Goal: Transaction & Acquisition: Purchase product/service

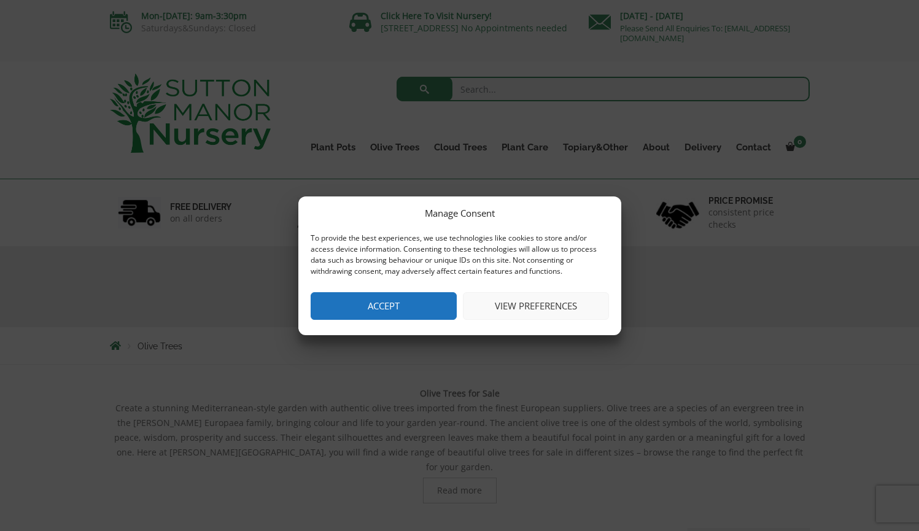
click at [432, 304] on button "Accept" at bounding box center [384, 306] width 146 height 28
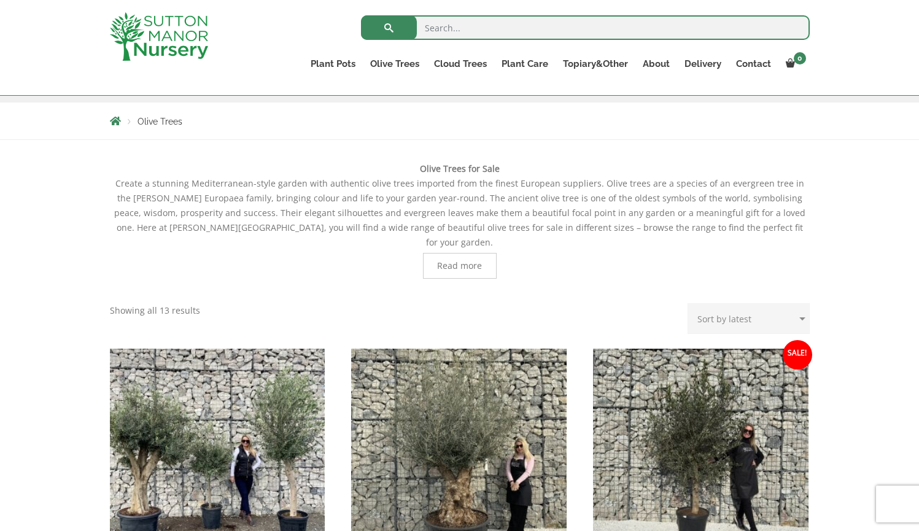
scroll to position [441, 0]
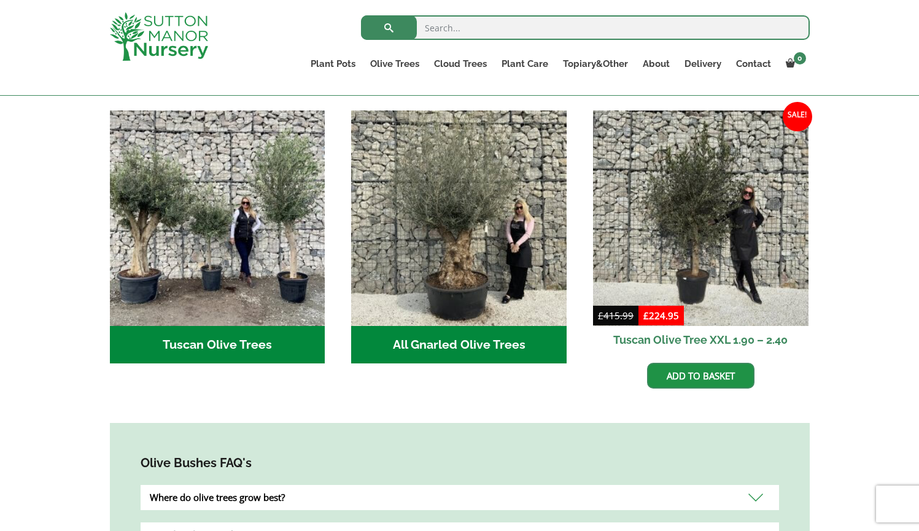
click at [225, 333] on h2 "Tuscan Olive Trees (2)" at bounding box center [217, 345] width 215 height 38
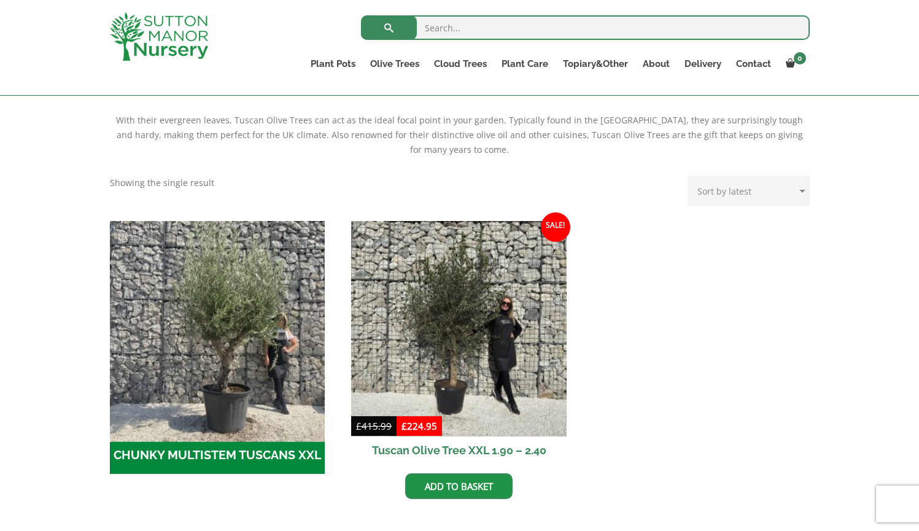
click at [212, 334] on img "Visit product category CHUNKY MULTISTEM TUSCANS XXL" at bounding box center [217, 328] width 226 height 226
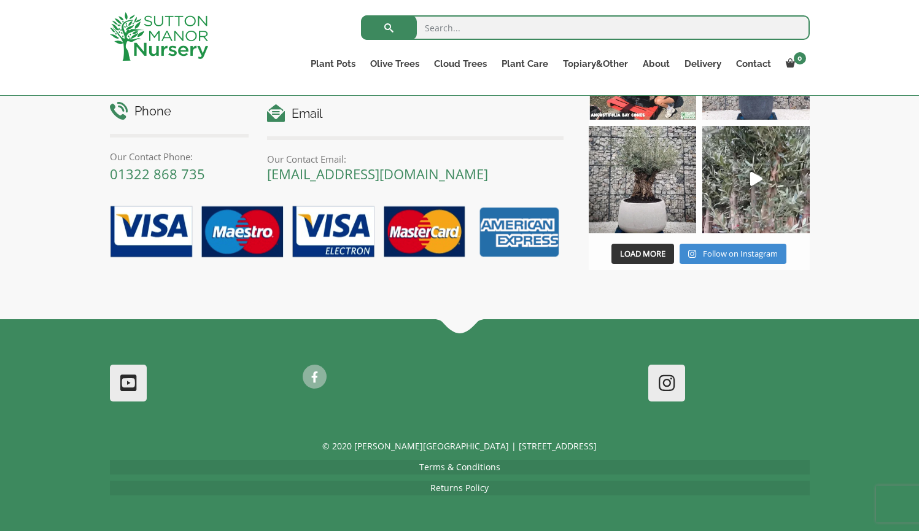
scroll to position [192, 0]
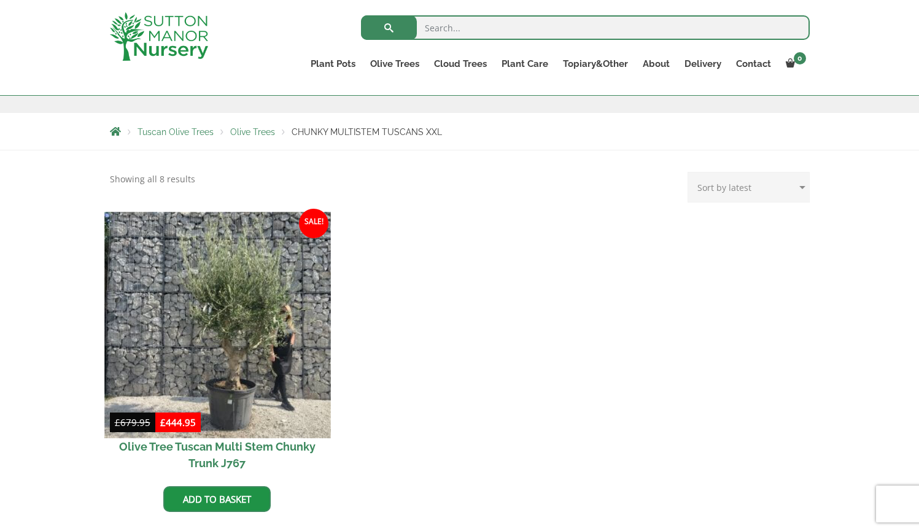
click at [220, 328] on img at bounding box center [217, 325] width 226 height 226
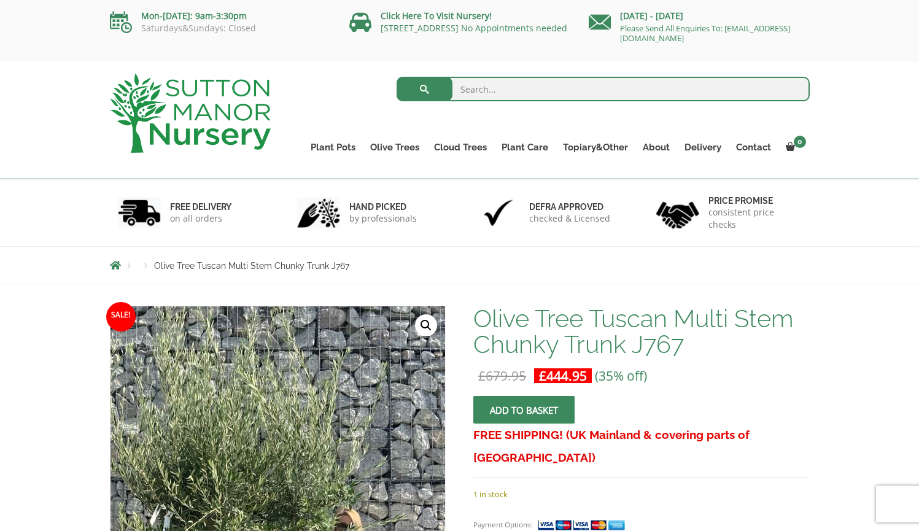
scroll to position [237, 0]
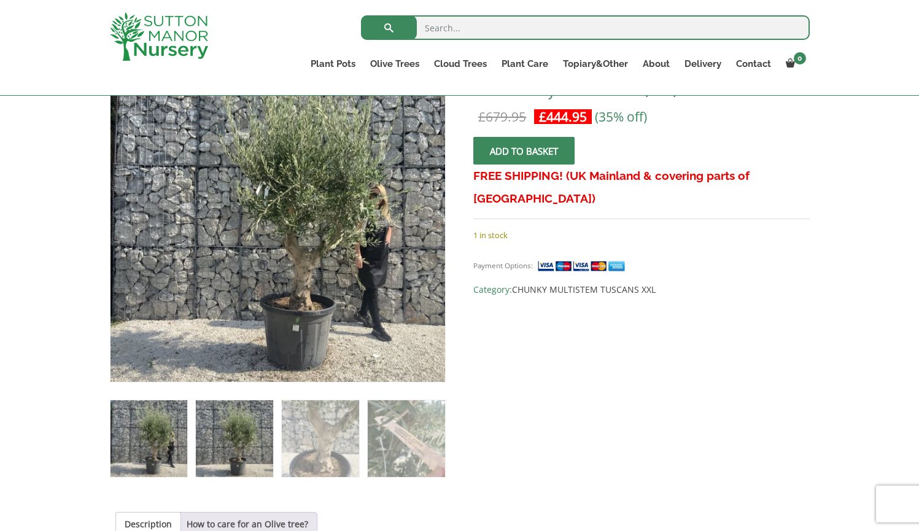
drag, startPoint x: 260, startPoint y: 409, endPoint x: 252, endPoint y: 417, distance: 11.3
click at [258, 409] on img at bounding box center [234, 438] width 77 height 77
